Goal: Information Seeking & Learning: Compare options

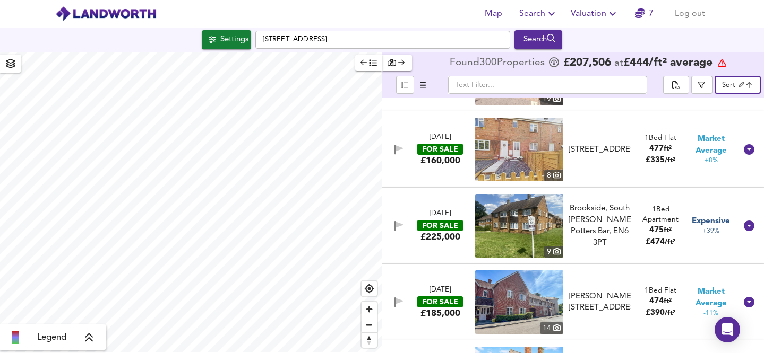
scroll to position [9916, 0]
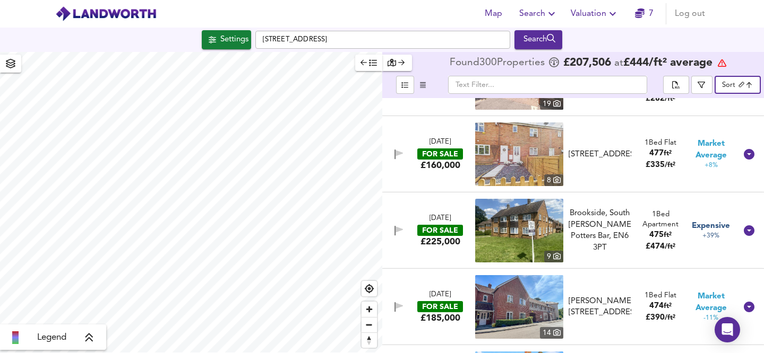
click at [607, 127] on div "[DATE] FOR SALE £160,000 [STREET_ADDRESS] Landseer Close, [GEOGRAPHIC_DATA] 1 B…" at bounding box center [560, 155] width 352 height 64
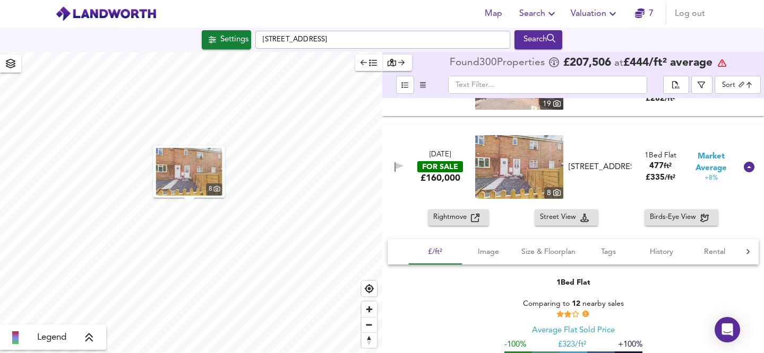
click at [469, 219] on span "Rightmove" at bounding box center [452, 218] width 38 height 12
click at [745, 169] on icon at bounding box center [748, 167] width 11 height 11
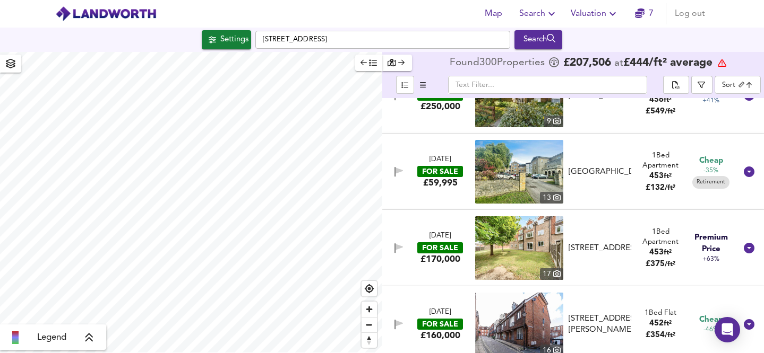
scroll to position [12038, 0]
click at [635, 182] on div "£ 132 / ft²" at bounding box center [660, 187] width 50 height 11
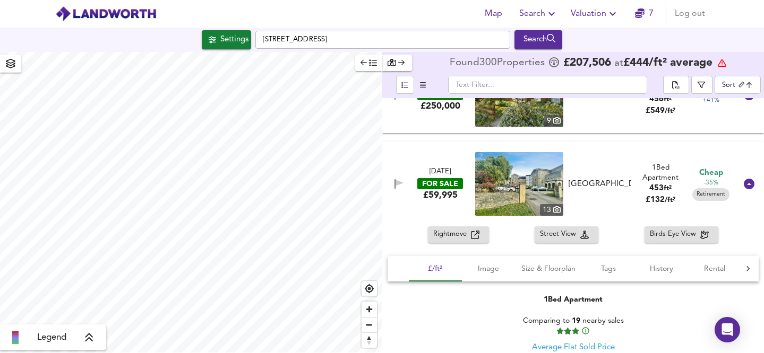
click at [618, 229] on div "[DATE] FOR SALE £235,000 [STREET_ADDRESS] 1 Bed Flat 775 ft² £ 303 / ft² Great …" at bounding box center [573, 225] width 382 height 255
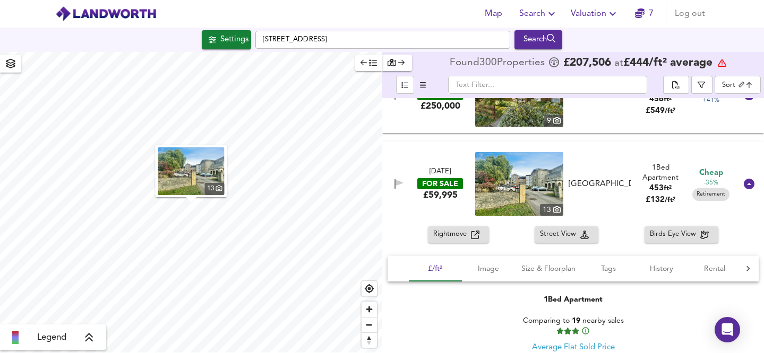
click at [745, 184] on icon at bounding box center [748, 184] width 11 height 11
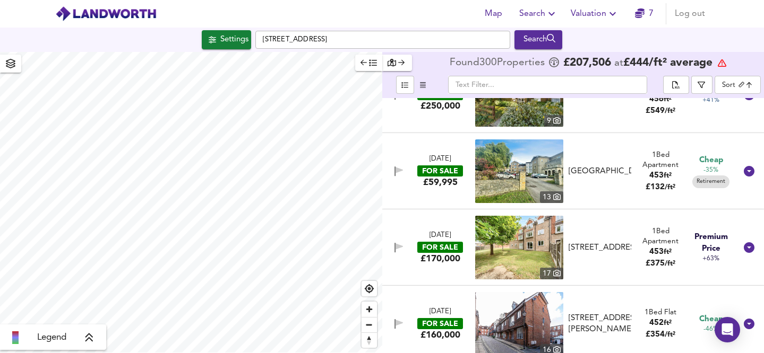
scroll to position [12079, 0]
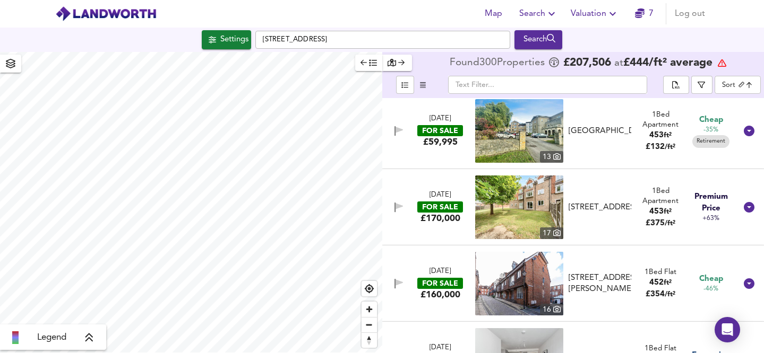
click at [619, 212] on div "[STREET_ADDRESS]" at bounding box center [599, 207] width 63 height 11
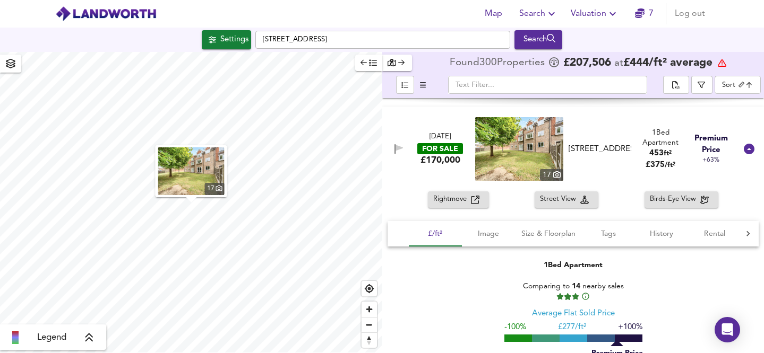
scroll to position [12154, 0]
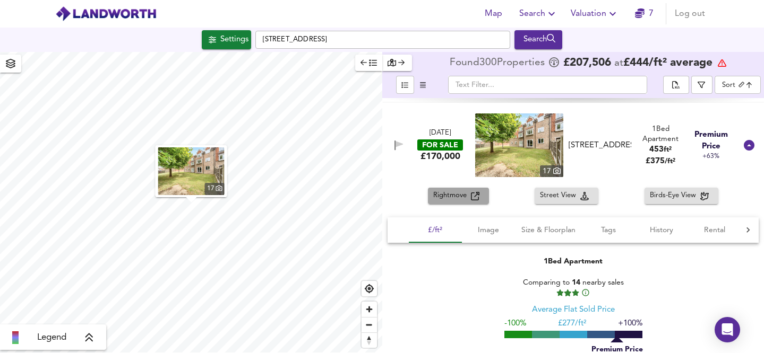
click at [445, 197] on span "Rightmove" at bounding box center [452, 196] width 38 height 12
click at [746, 143] on icon at bounding box center [748, 145] width 11 height 11
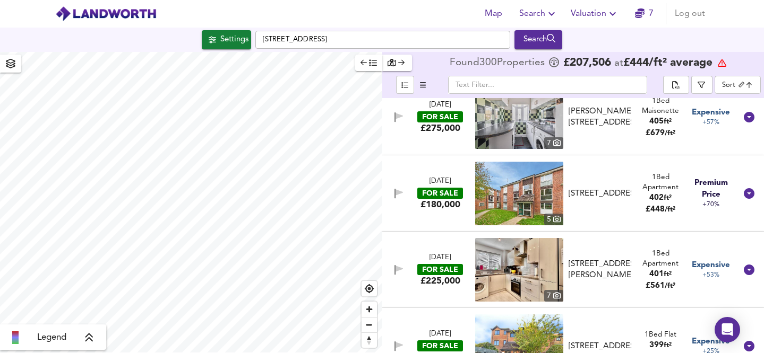
scroll to position [15837, 0]
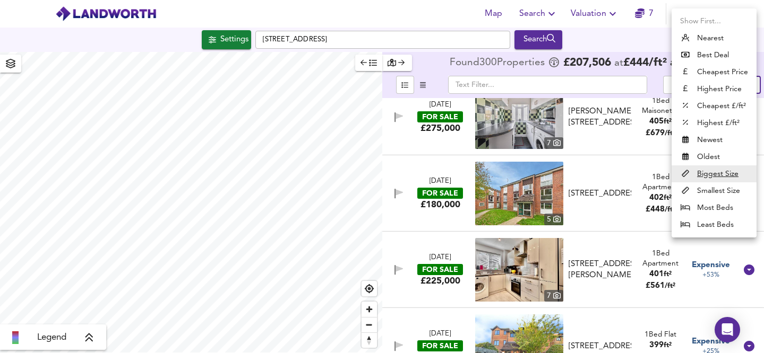
click at [736, 83] on body "Map Search Valuation 7 Log out [GEOGRAPHIC_DATA] Search Legend Found 300 Proper…" at bounding box center [382, 176] width 764 height 353
click at [725, 74] on li "Cheapest Price" at bounding box center [713, 72] width 85 height 17
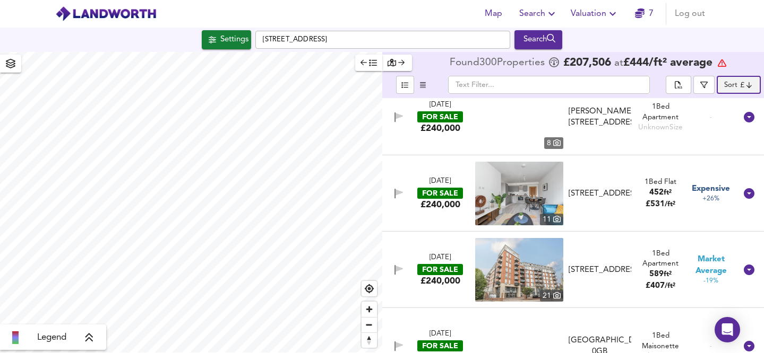
type input "cheapest"
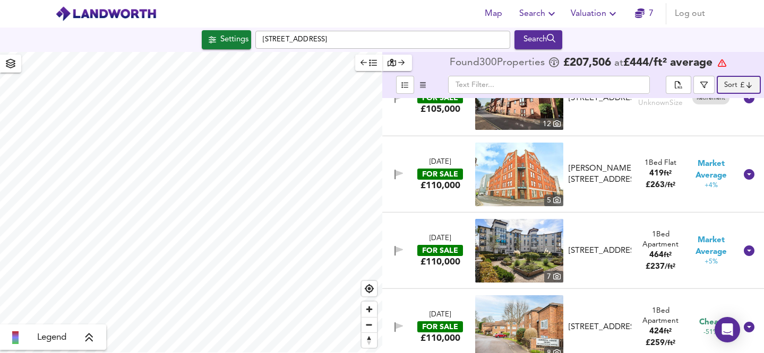
scroll to position [1258, 0]
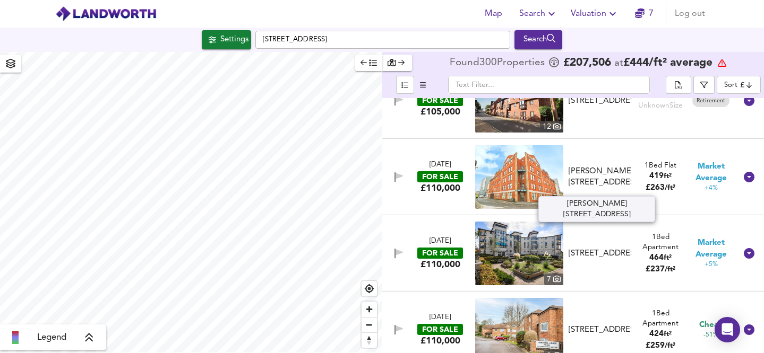
click at [621, 179] on div "[PERSON_NAME][STREET_ADDRESS]" at bounding box center [599, 177] width 63 height 23
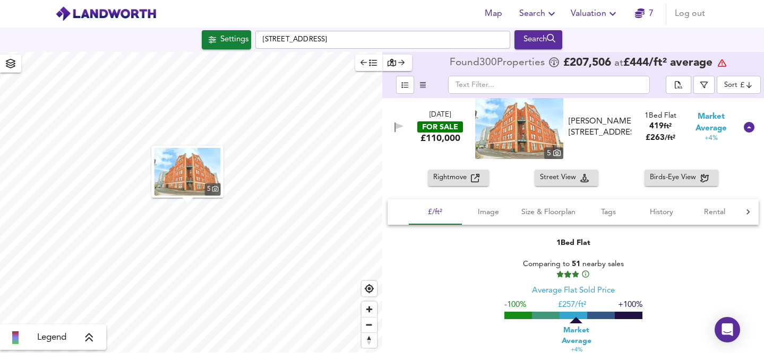
scroll to position [1322, 0]
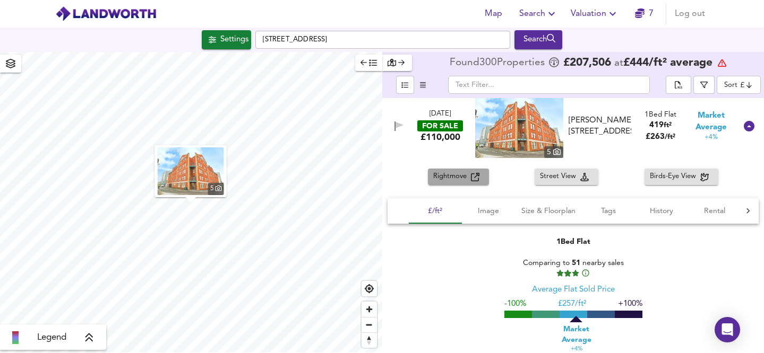
click at [454, 176] on span "Rightmove" at bounding box center [452, 177] width 38 height 12
click at [743, 125] on icon at bounding box center [748, 126] width 11 height 11
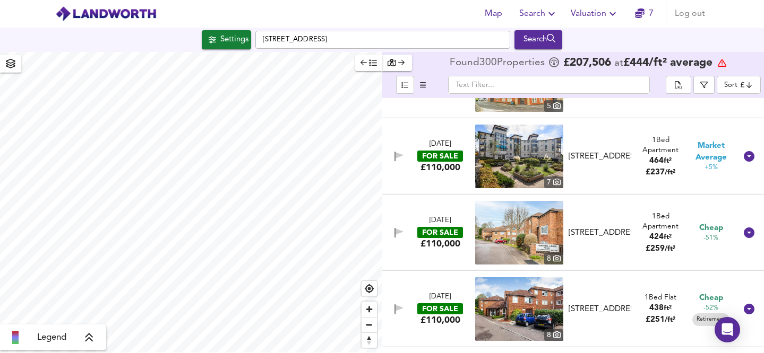
scroll to position [1355, 0]
click at [629, 228] on div "[STREET_ADDRESS]" at bounding box center [599, 233] width 71 height 11
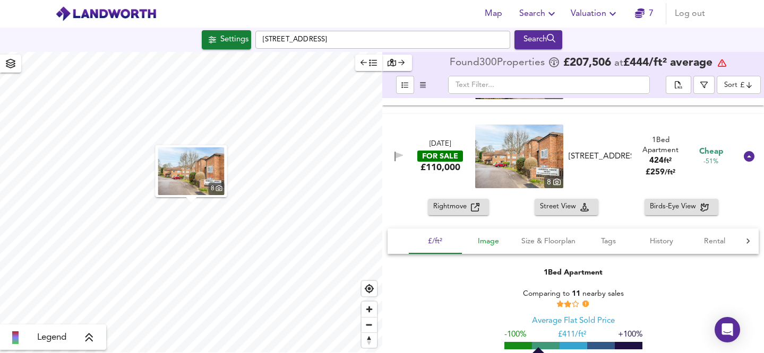
scroll to position [1445, 0]
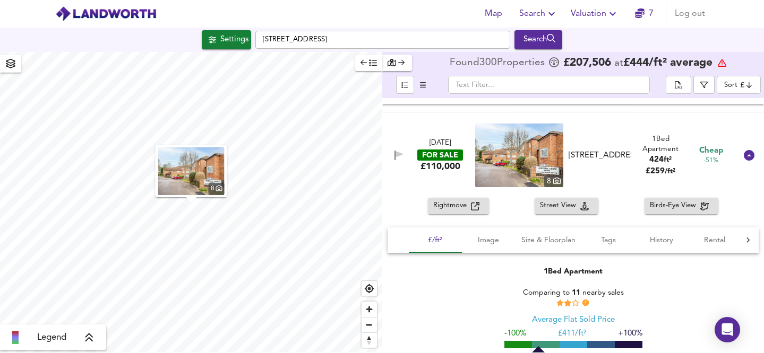
click at [465, 211] on span "Rightmove" at bounding box center [452, 206] width 38 height 12
click at [746, 156] on icon at bounding box center [748, 155] width 11 height 11
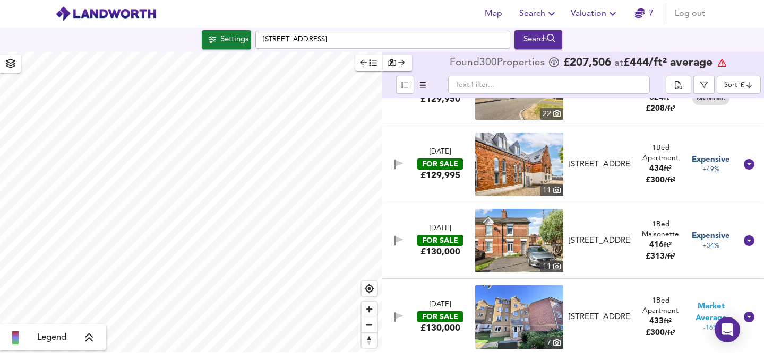
scroll to position [2579, 0]
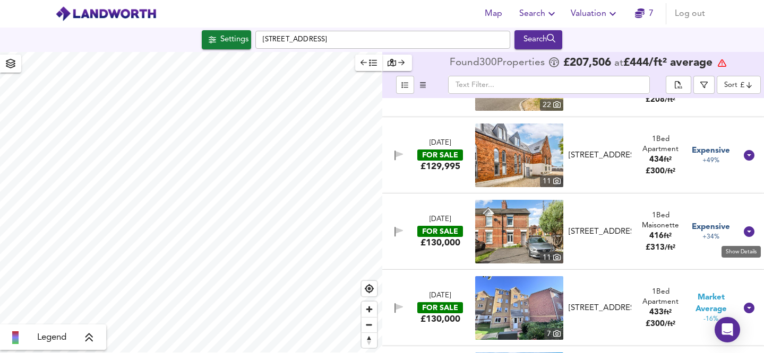
click at [745, 229] on icon at bounding box center [748, 232] width 11 height 11
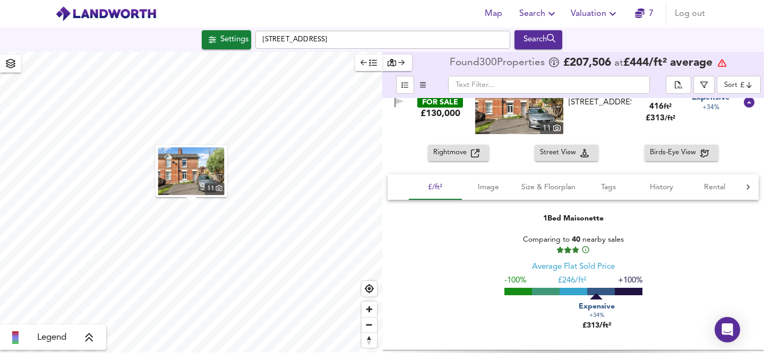
scroll to position [2722, 0]
click at [455, 156] on span "Rightmove" at bounding box center [452, 152] width 38 height 12
click at [743, 106] on icon at bounding box center [748, 102] width 11 height 11
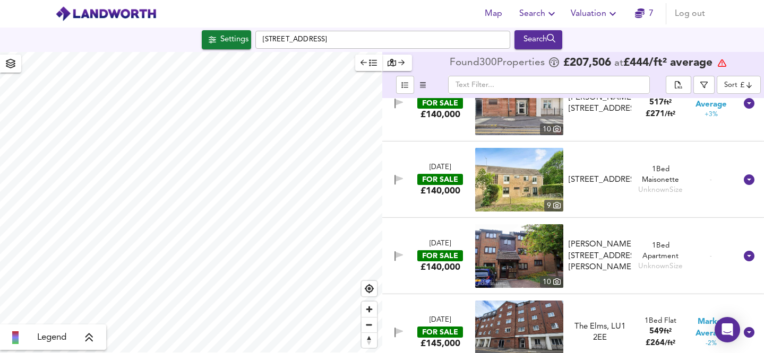
scroll to position [3395, 0]
click at [743, 180] on icon at bounding box center [748, 180] width 11 height 11
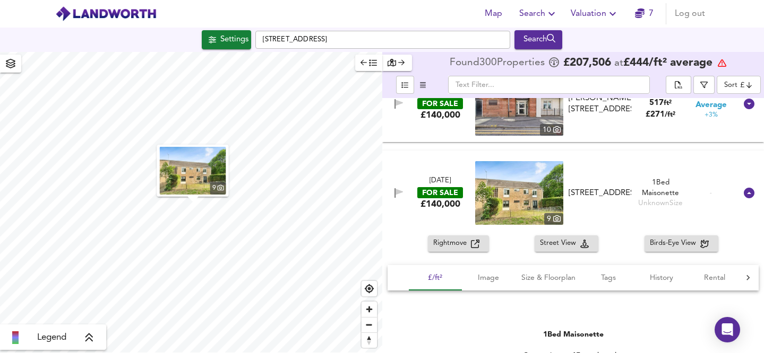
scroll to position [3445, 0]
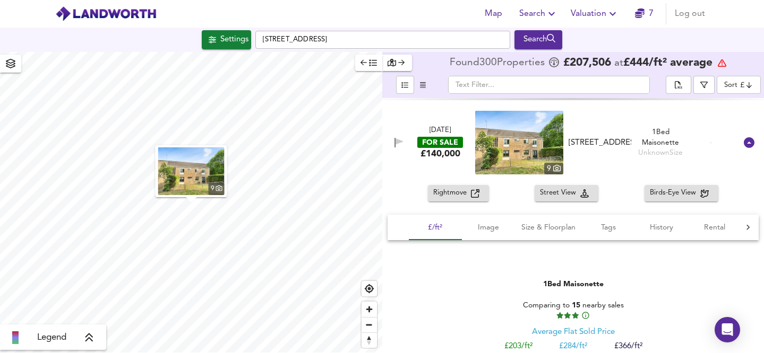
click at [449, 199] on span "Rightmove" at bounding box center [452, 193] width 38 height 12
click at [746, 144] on icon at bounding box center [748, 142] width 11 height 11
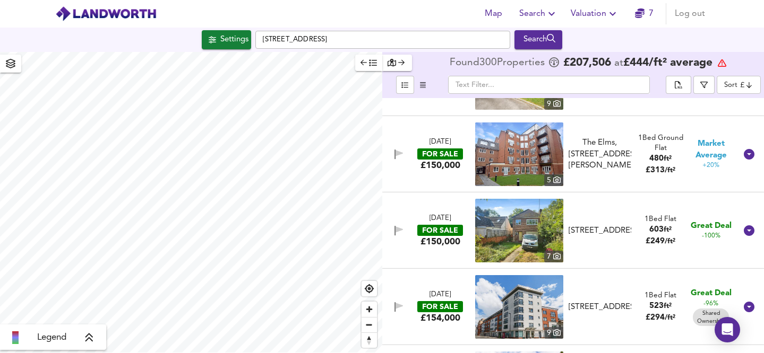
scroll to position [4422, 0]
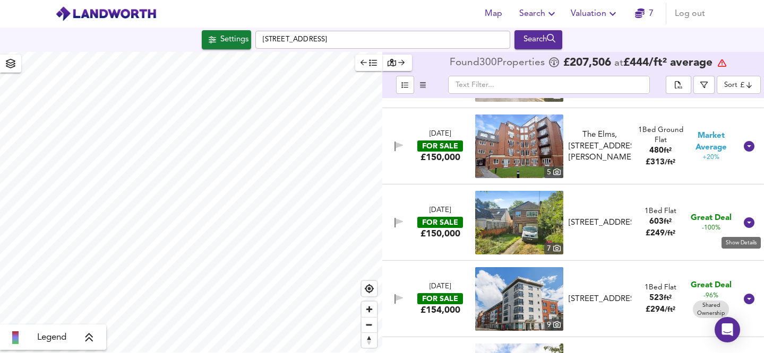
click at [745, 221] on icon at bounding box center [748, 223] width 11 height 11
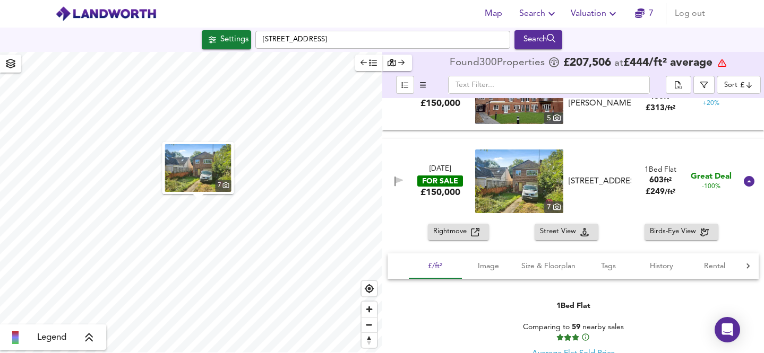
scroll to position [4518, 0]
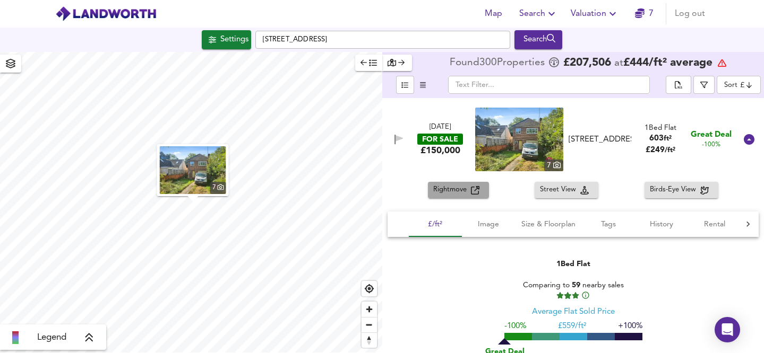
click at [455, 195] on span "Rightmove" at bounding box center [452, 190] width 38 height 12
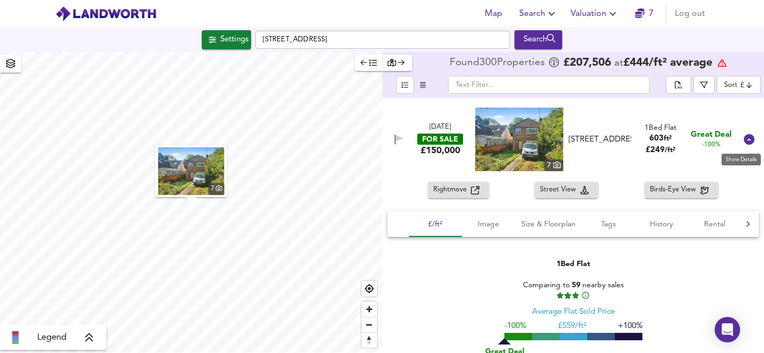
click at [746, 142] on icon at bounding box center [748, 139] width 11 height 11
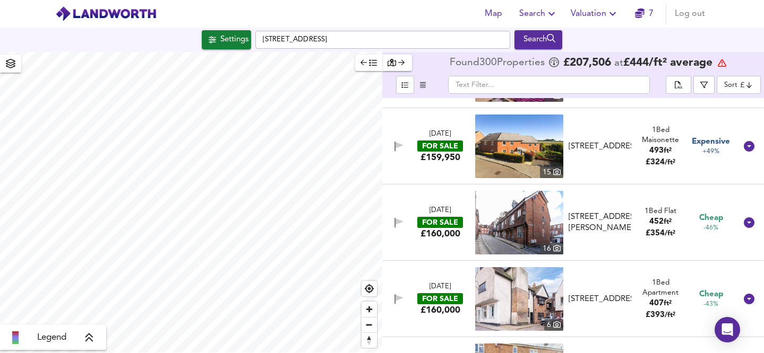
scroll to position [4806, 0]
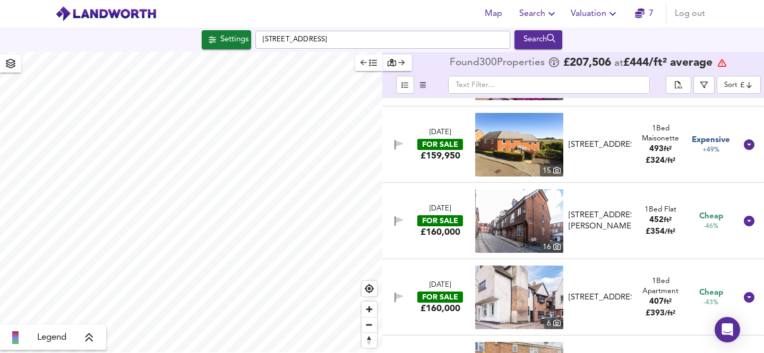
click at [647, 189] on div "[DATE] FOR SALE £160,000 [STREET_ADDRESS][GEOGRAPHIC_DATA][PERSON_NAME][STREET_…" at bounding box center [560, 221] width 352 height 64
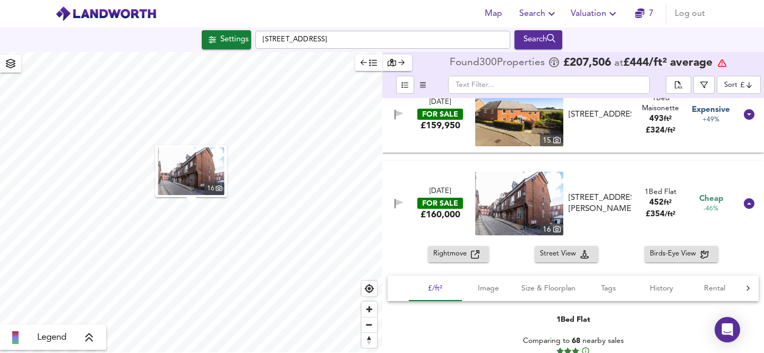
scroll to position [0, 2]
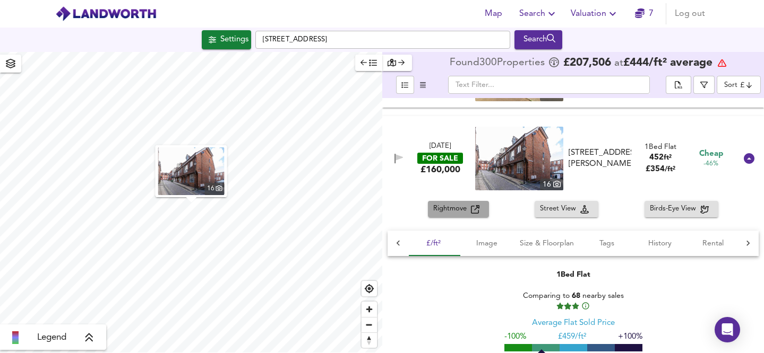
click at [456, 214] on span "Rightmove" at bounding box center [452, 209] width 38 height 12
click at [746, 159] on icon at bounding box center [748, 158] width 11 height 11
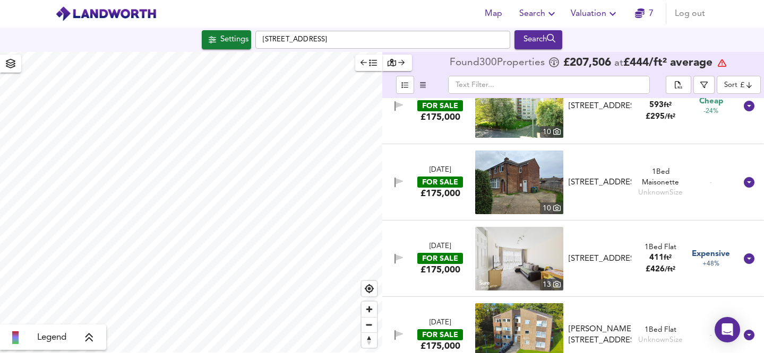
scroll to position [6680, 0]
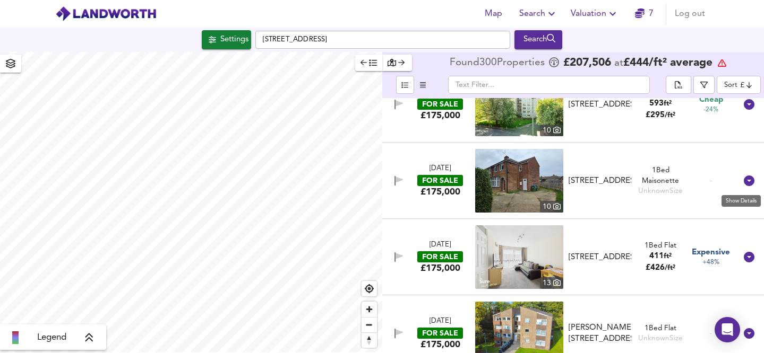
click at [743, 179] on icon at bounding box center [748, 181] width 11 height 11
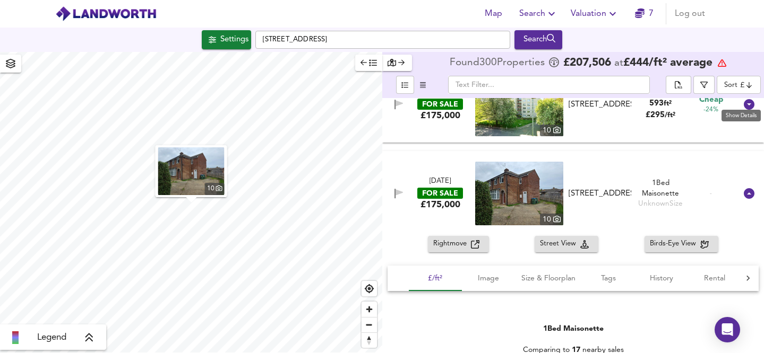
scroll to position [6786, 0]
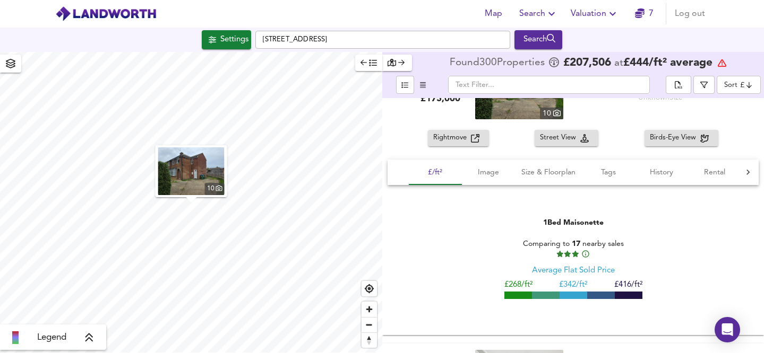
click at [462, 136] on span "Rightmove" at bounding box center [452, 138] width 38 height 12
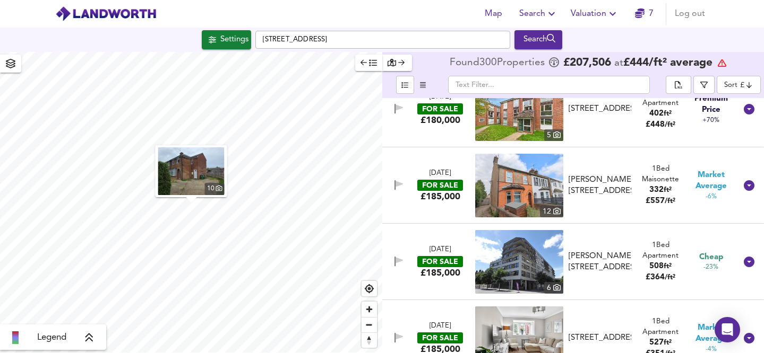
scroll to position [7678, 0]
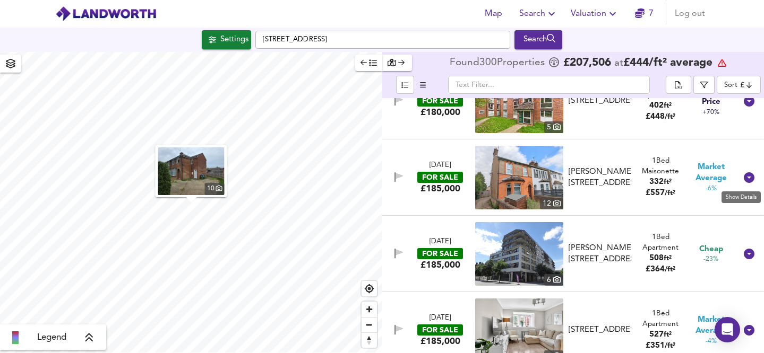
click at [744, 178] on icon at bounding box center [748, 177] width 13 height 13
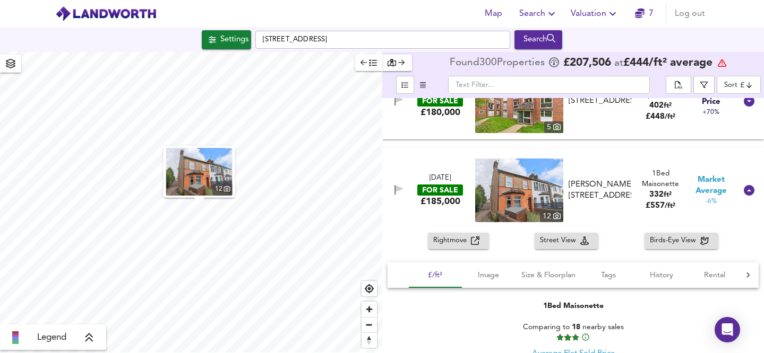
scroll to position [7720, 0]
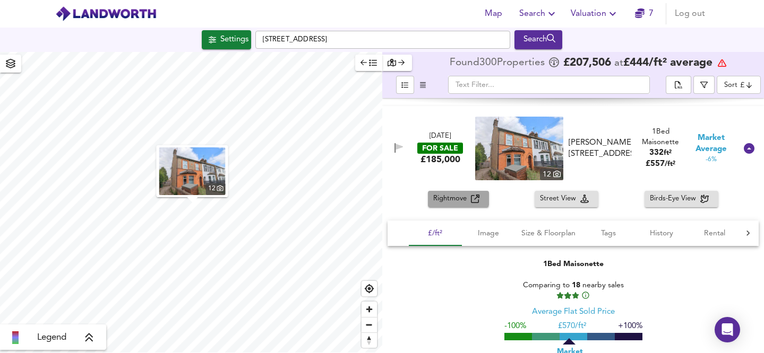
click at [453, 196] on span "Rightmove" at bounding box center [452, 199] width 38 height 12
click at [747, 150] on icon at bounding box center [748, 148] width 11 height 11
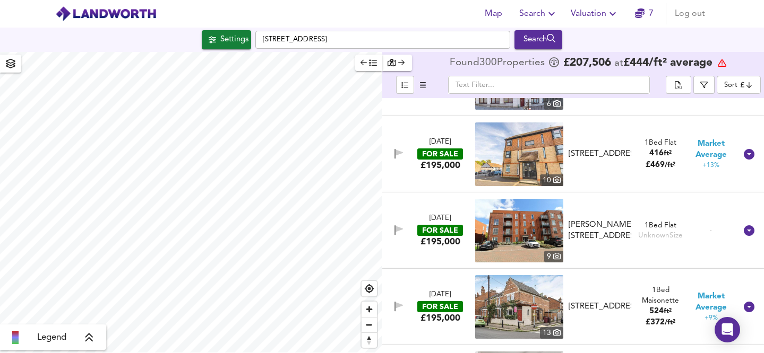
scroll to position [9384, 0]
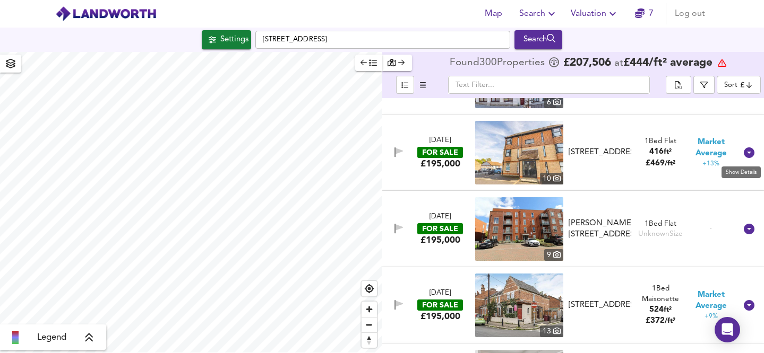
click at [743, 154] on icon at bounding box center [748, 153] width 11 height 11
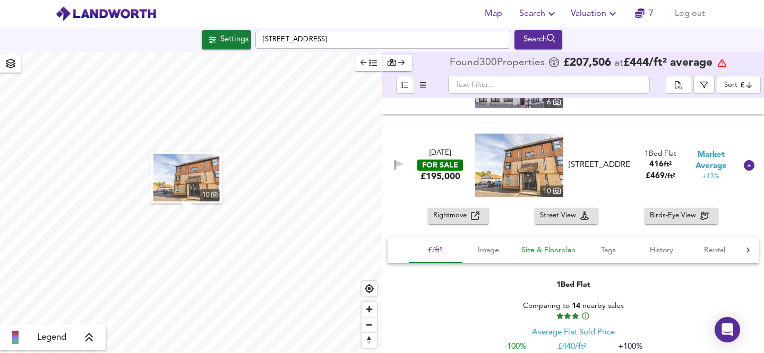
click at [565, 252] on span "Size & Floorplan" at bounding box center [548, 250] width 54 height 13
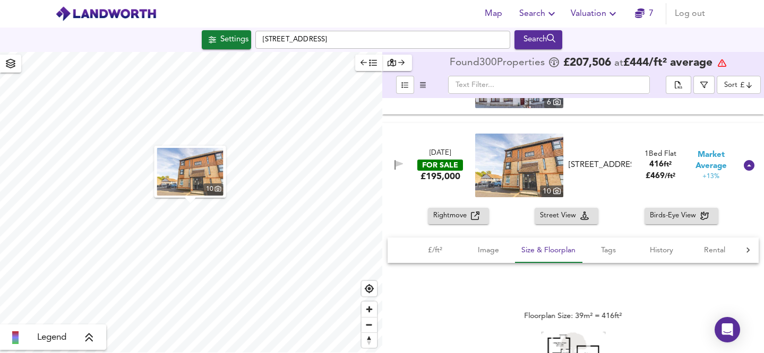
scroll to position [9486, 0]
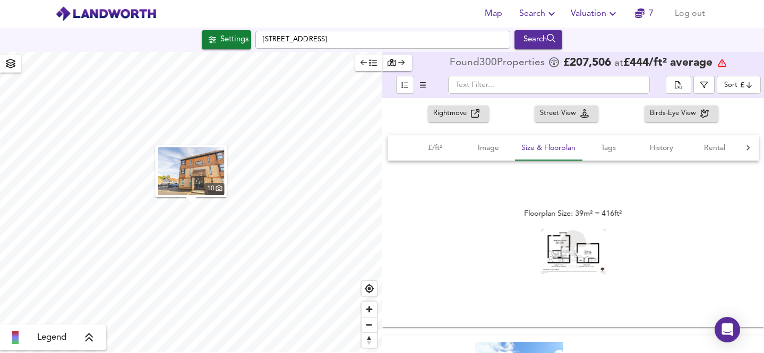
click at [562, 252] on img at bounding box center [573, 252] width 64 height 44
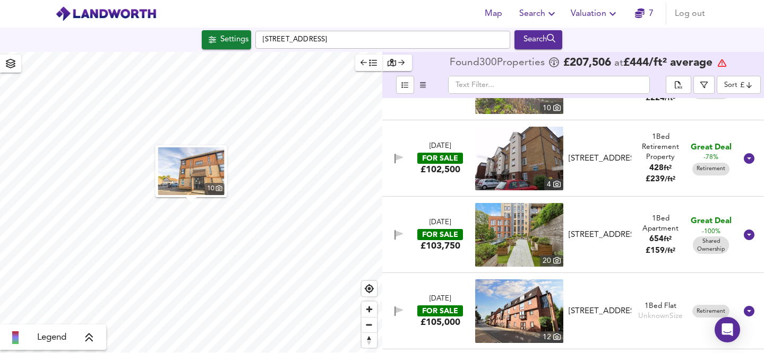
scroll to position [0, 0]
